Goal: Navigation & Orientation: Find specific page/section

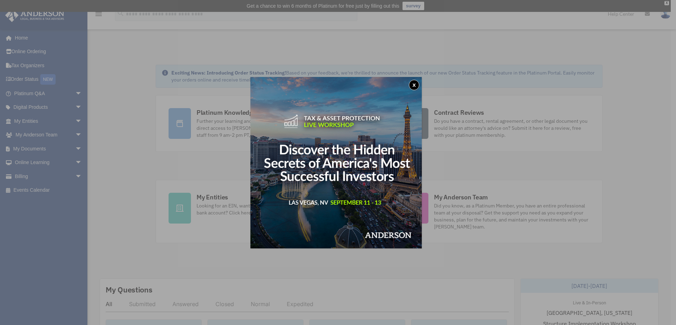
click at [412, 84] on button "x" at bounding box center [414, 85] width 10 height 10
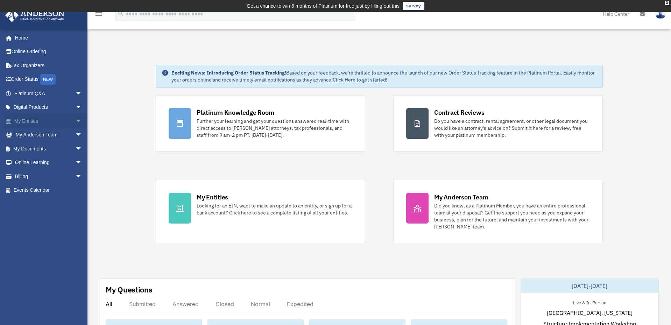
click at [75, 119] on span "arrow_drop_down" at bounding box center [82, 121] width 14 height 14
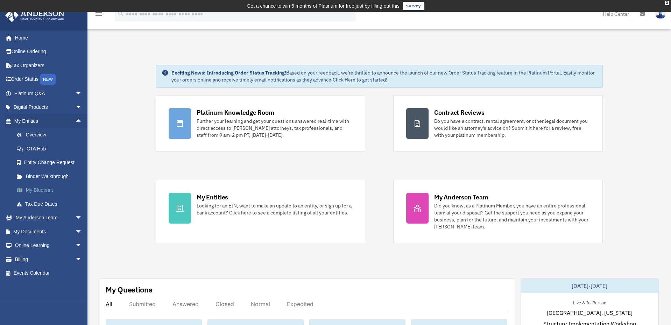
click at [44, 192] on link "My Blueprint" at bounding box center [51, 190] width 83 height 14
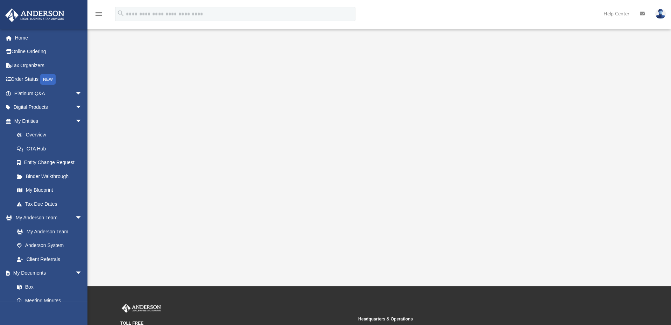
scroll to position [80, 0]
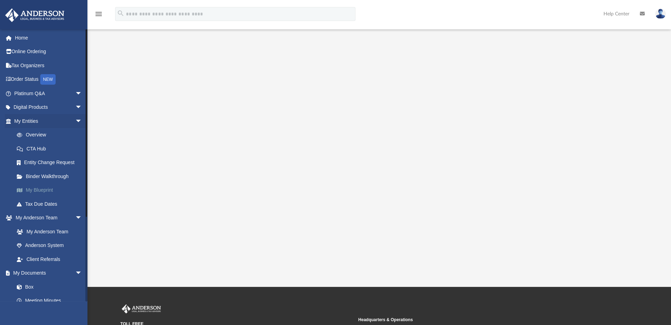
click at [41, 187] on link "My Blueprint" at bounding box center [51, 190] width 83 height 14
click at [41, 176] on link "Binder Walkthrough" at bounding box center [51, 176] width 83 height 14
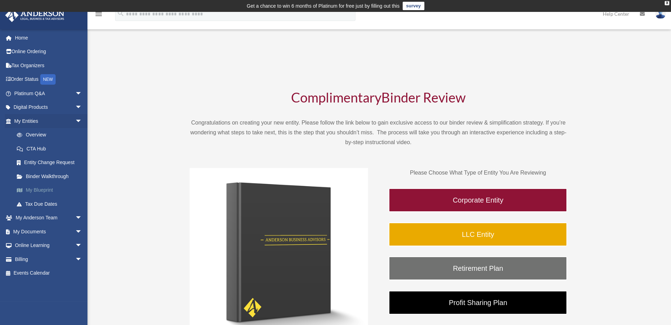
click at [40, 186] on link "My Blueprint" at bounding box center [51, 190] width 83 height 14
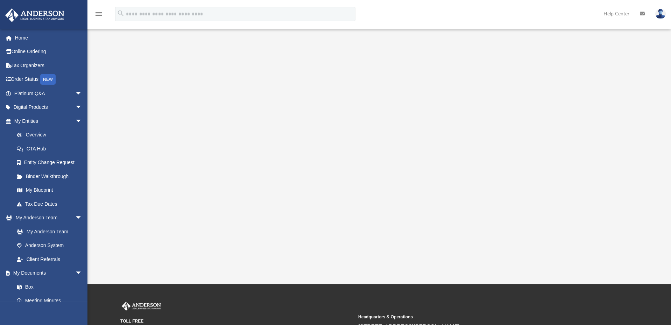
scroll to position [89, 0]
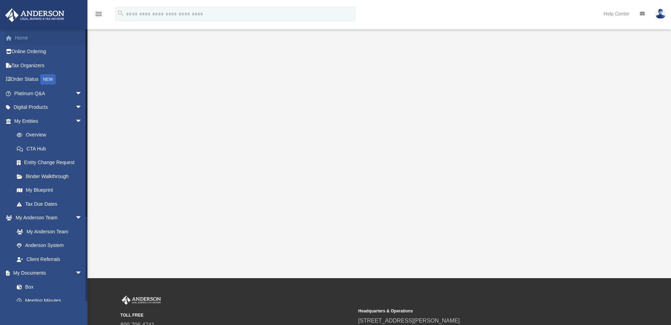
click at [16, 35] on link "Home" at bounding box center [49, 38] width 88 height 14
